Goal: Navigation & Orientation: Find specific page/section

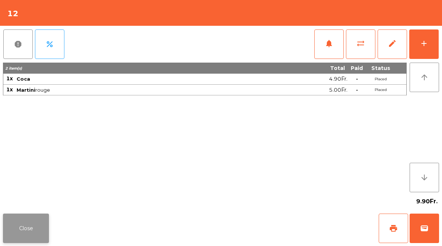
click at [39, 231] on button "Close" at bounding box center [26, 227] width 46 height 29
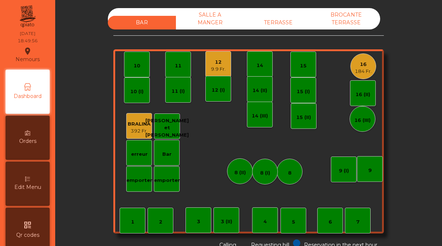
click at [359, 78] on div "16 184 Fr." at bounding box center [363, 66] width 26 height 26
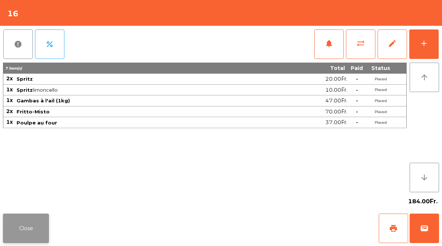
click at [39, 218] on button "Close" at bounding box center [26, 227] width 46 height 29
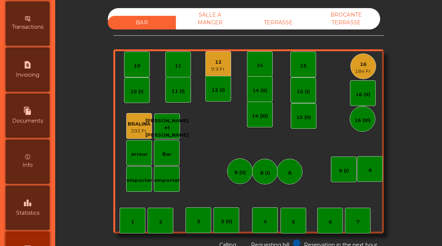
scroll to position [380, 0]
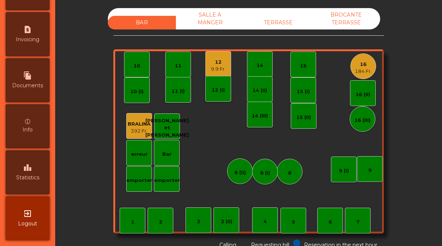
click at [365, 70] on div "184 Fr." at bounding box center [363, 71] width 17 height 7
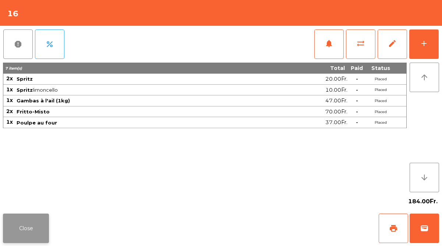
click at [40, 215] on button "Close" at bounding box center [26, 227] width 46 height 29
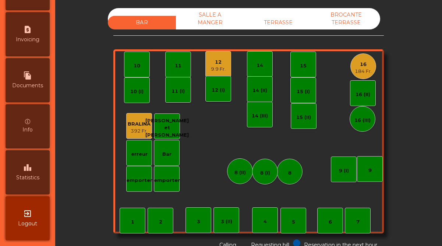
click at [37, 173] on div "leaderboard Statistics" at bounding box center [28, 172] width 44 height 44
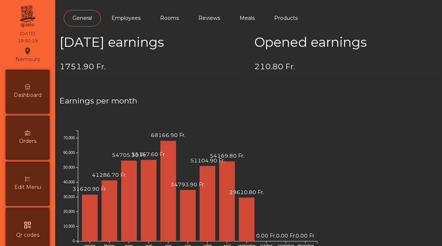
click at [25, 94] on span "Dashboard" at bounding box center [28, 95] width 28 height 8
